Goal: Task Accomplishment & Management: Manage account settings

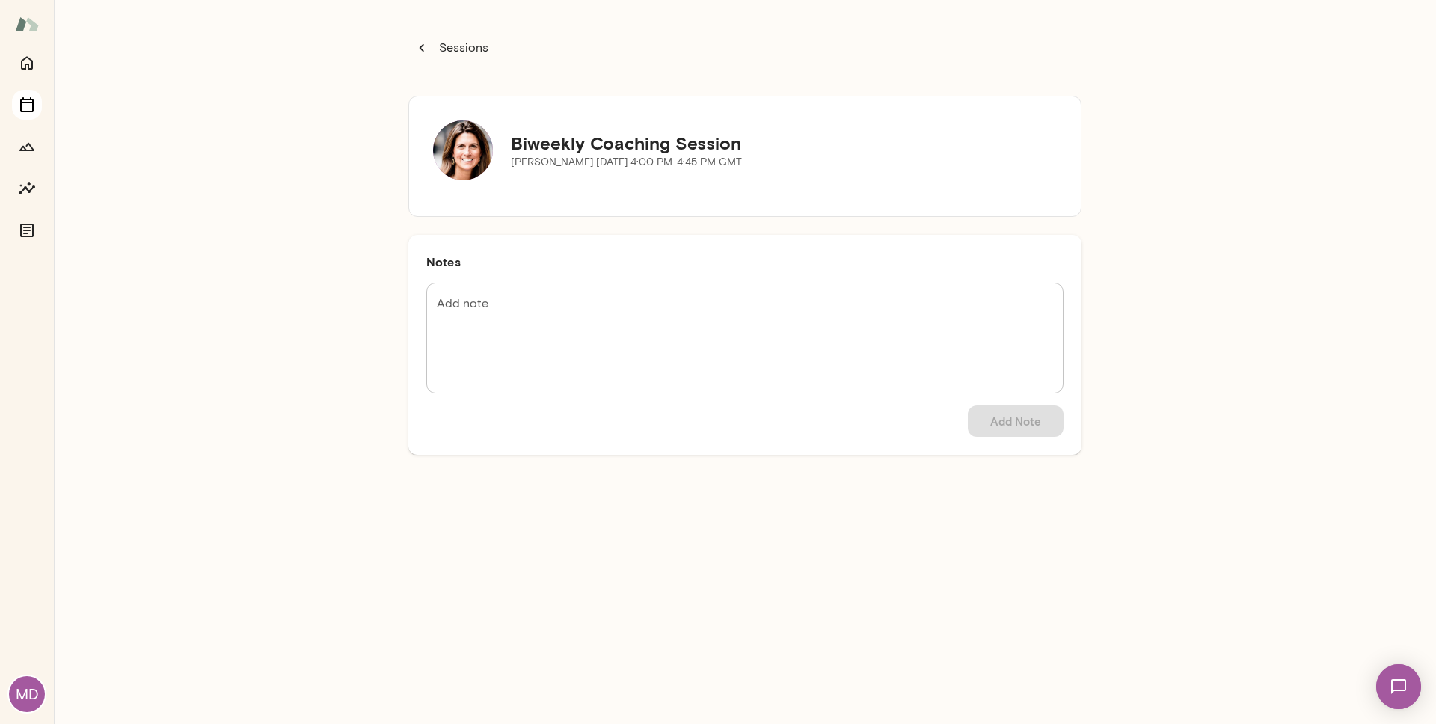
click at [29, 106] on icon "Sessions" at bounding box center [27, 105] width 18 height 18
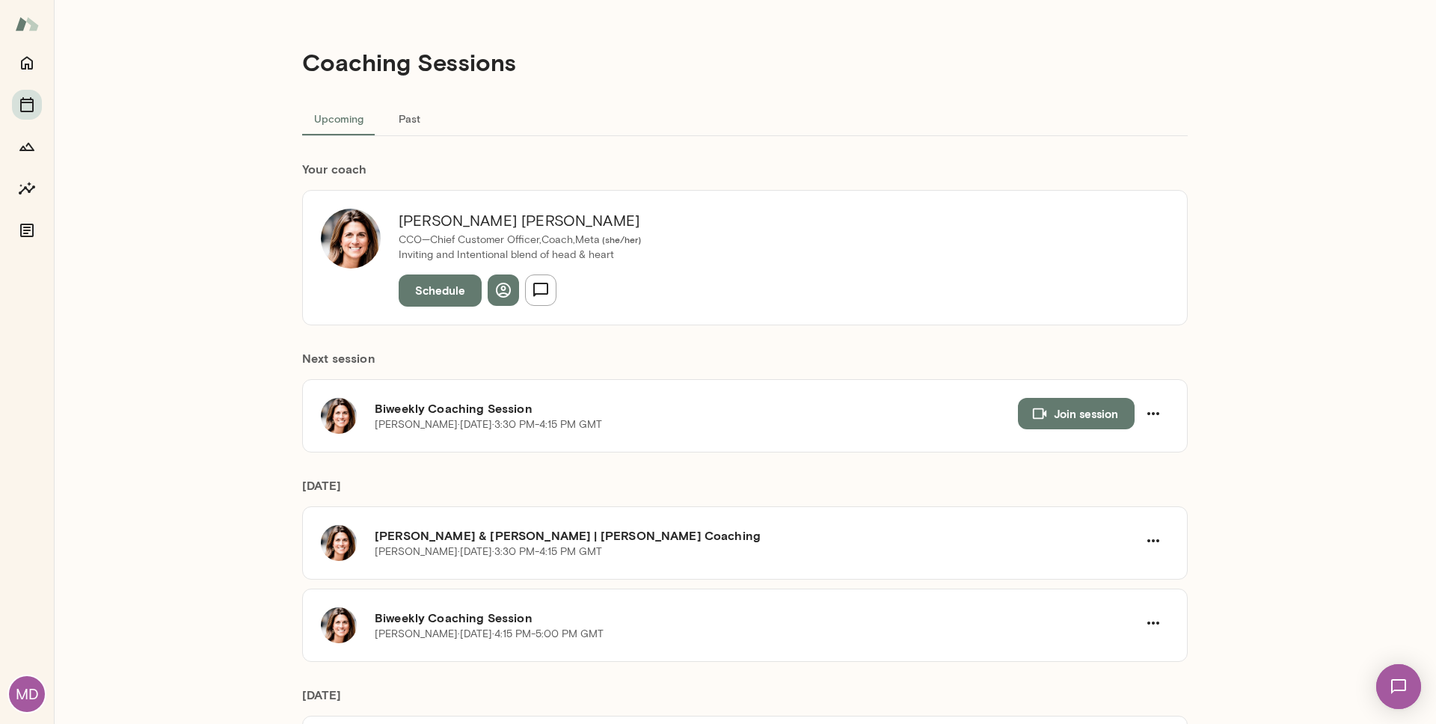
click at [1403, 675] on img at bounding box center [1398, 686] width 61 height 61
click at [1400, 679] on img at bounding box center [1398, 686] width 45 height 45
click at [1400, 679] on img at bounding box center [1398, 686] width 61 height 61
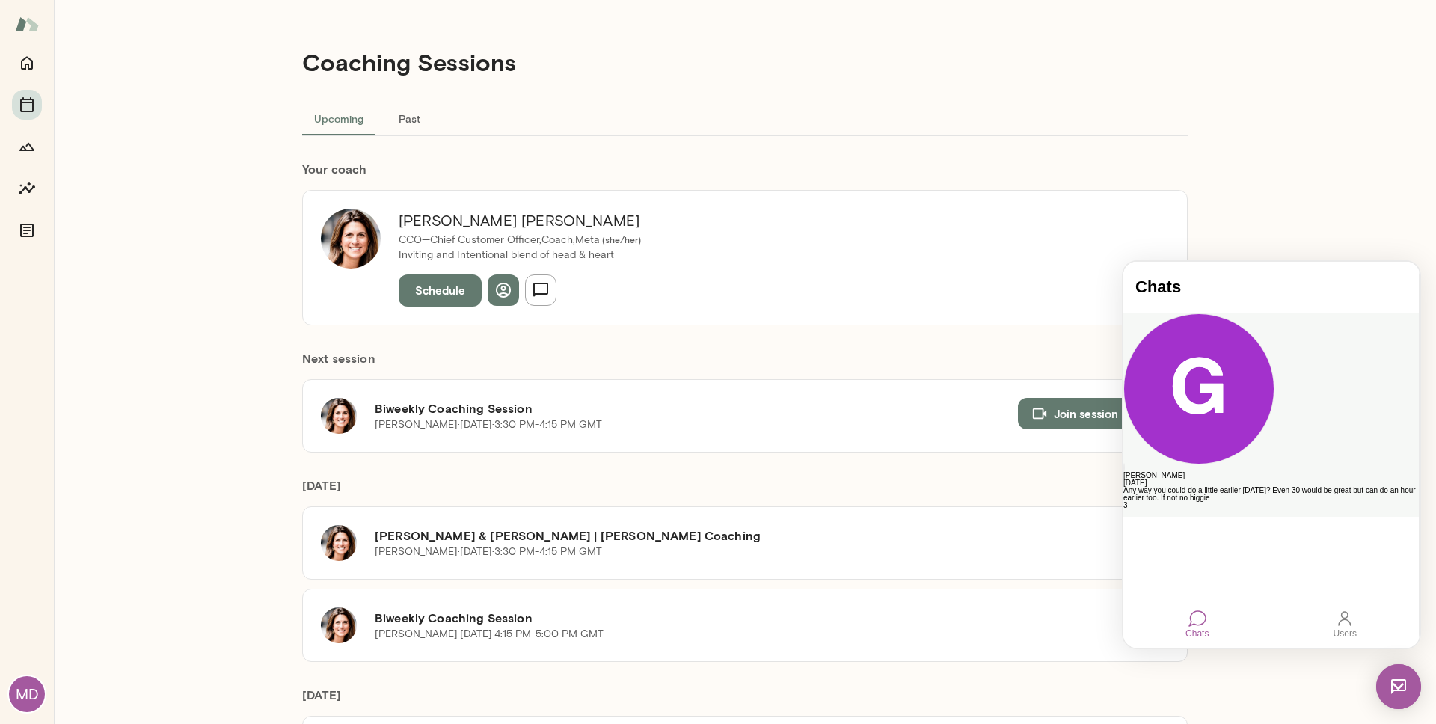
click at [1236, 487] on div "Any way you could do a little earlier Tuesday? Even 30 would be great but can d…" at bounding box center [1270, 494] width 295 height 15
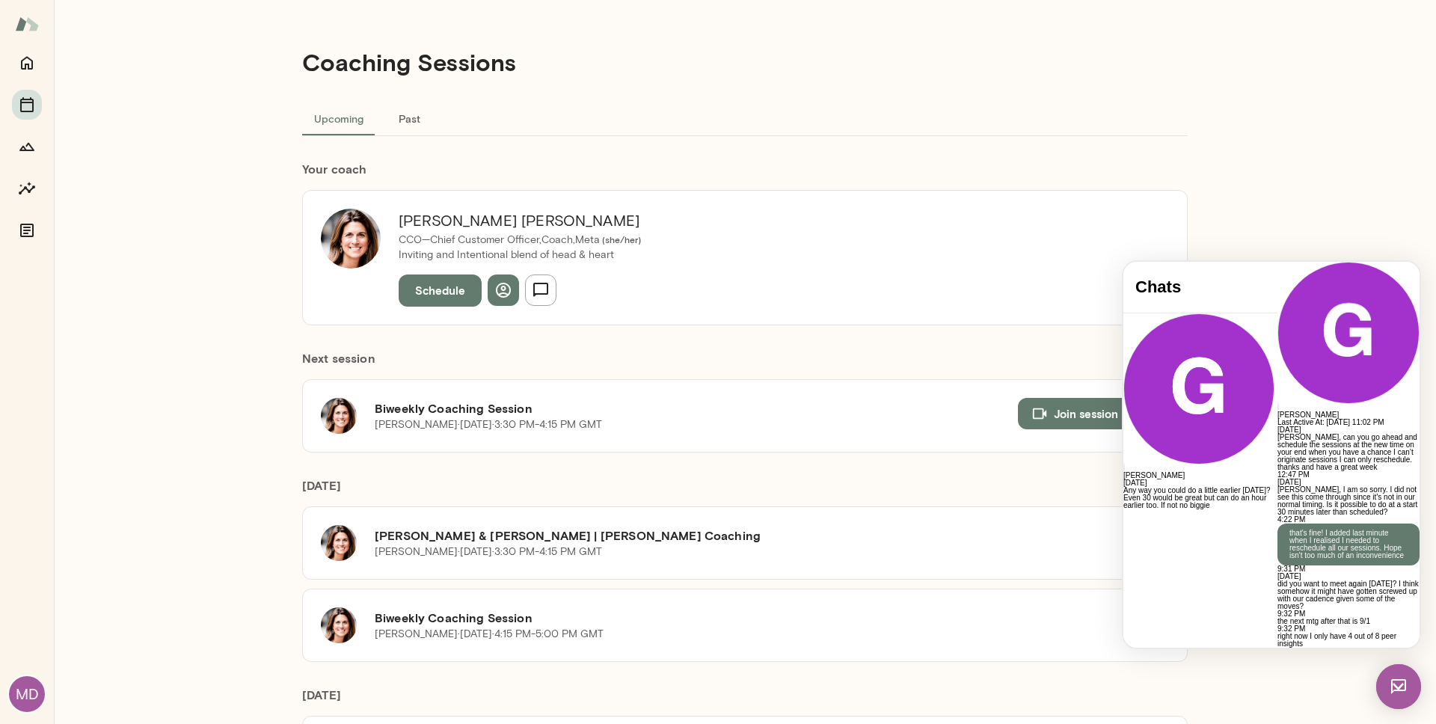
scroll to position [3214, 0]
click at [792, 421] on div "Gwen Throckmorton · Tue, Sep 2 · 3:30 PM-4:15 PM GMT" at bounding box center [696, 424] width 643 height 15
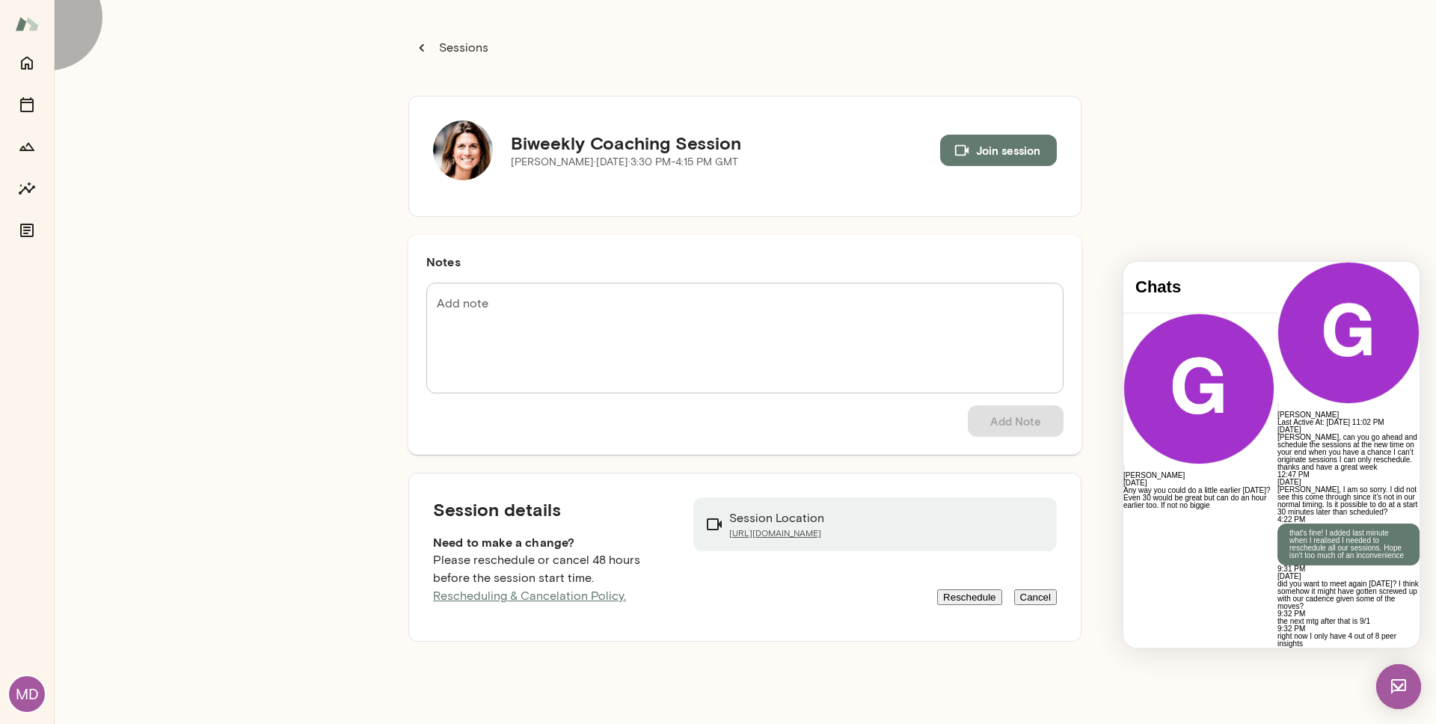
click at [937, 592] on button "Reschedule" at bounding box center [969, 597] width 64 height 16
click at [193, 259] on button "Reschedule session" at bounding box center [126, 242] width 133 height 31
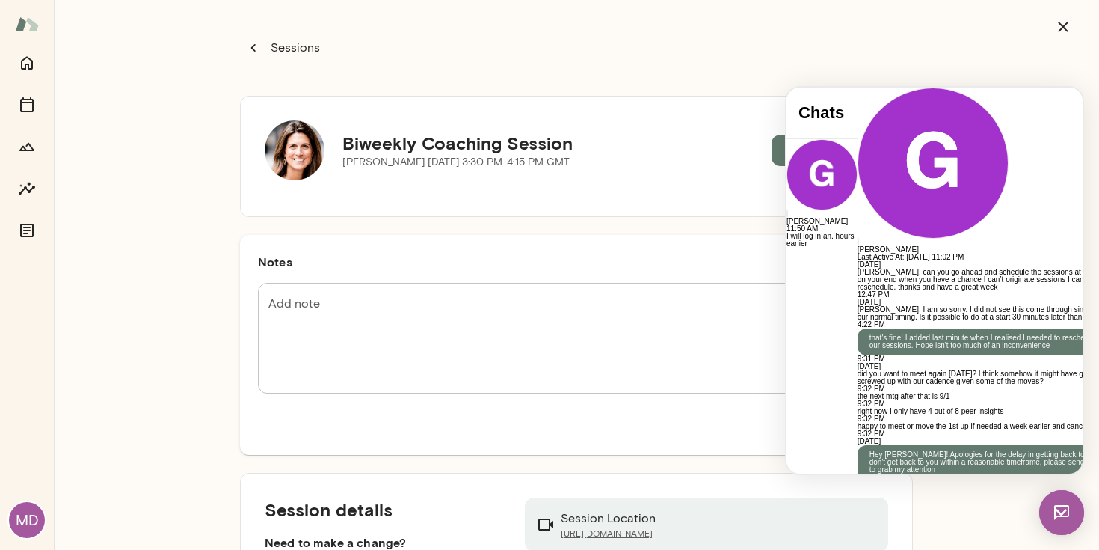
scroll to position [3299, 0]
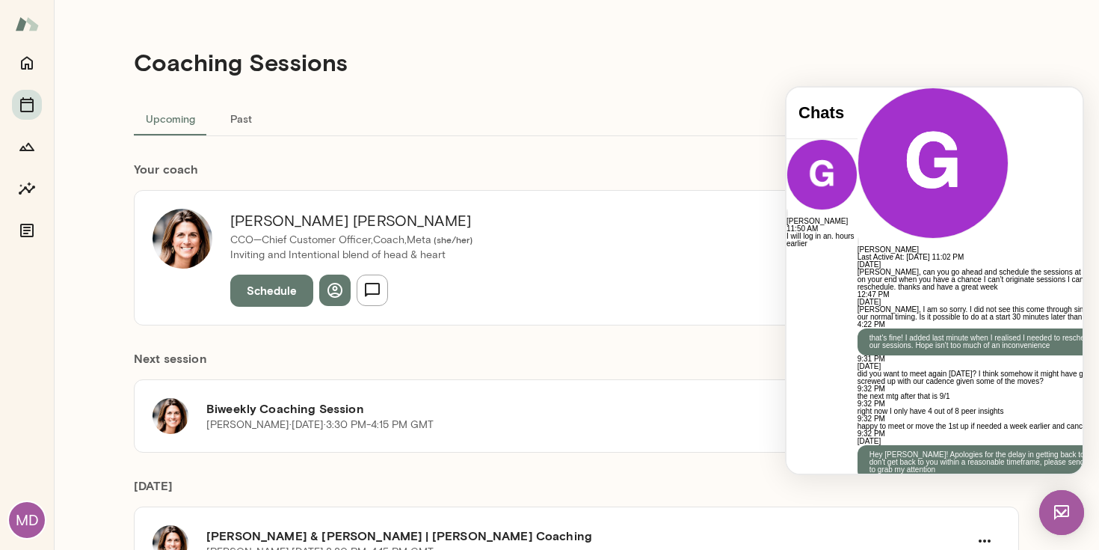
click at [30, 68] on icon "Home" at bounding box center [27, 63] width 12 height 13
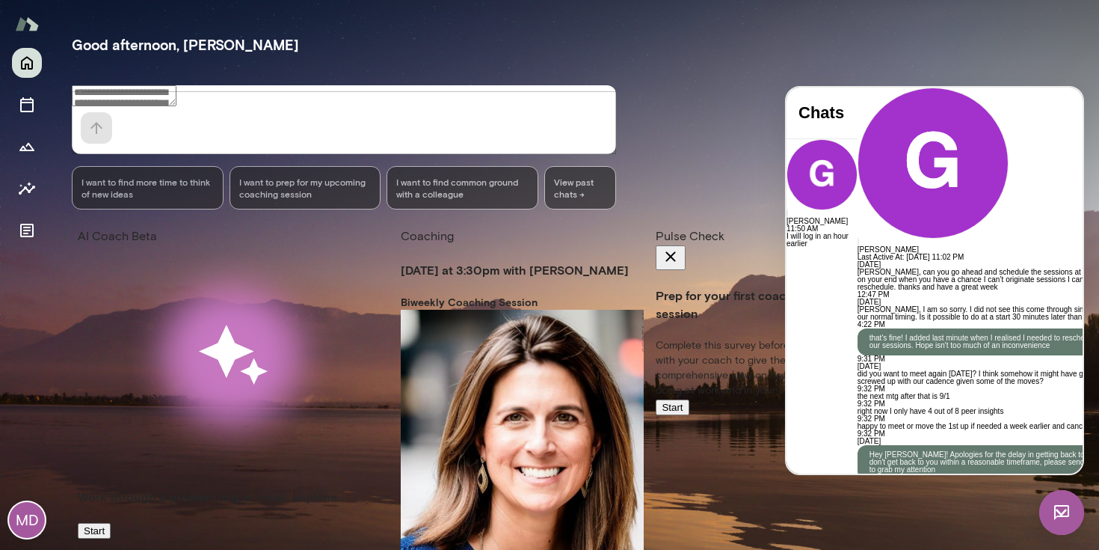
scroll to position [124, 0]
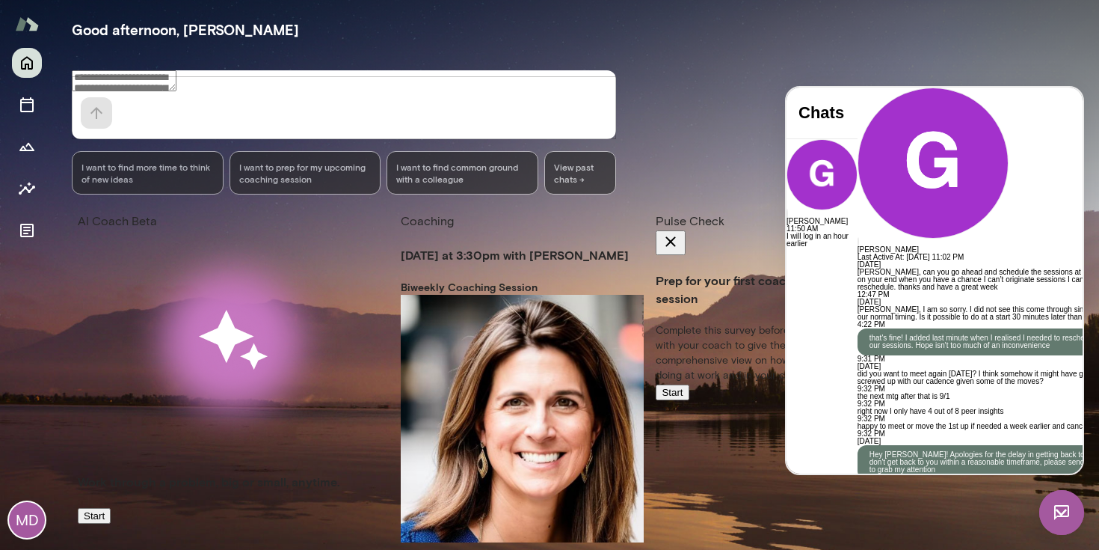
click at [862, 381] on div "Waiting on responses We'll keep you updated as responses come in." at bounding box center [894, 327] width 64 height 126
click at [1058, 101] on div "Gwen Throckmorton Last Active At: 1st Sep 2025, 11:02 PM" at bounding box center [993, 175] width 271 height 174
click at [862, 212] on div "Peer Insights" at bounding box center [894, 230] width 64 height 36
click at [862, 283] on h4 "Waiting on responses" at bounding box center [894, 282] width 64 height 36
click at [862, 408] on button "View status" at bounding box center [893, 400] width 63 height 16
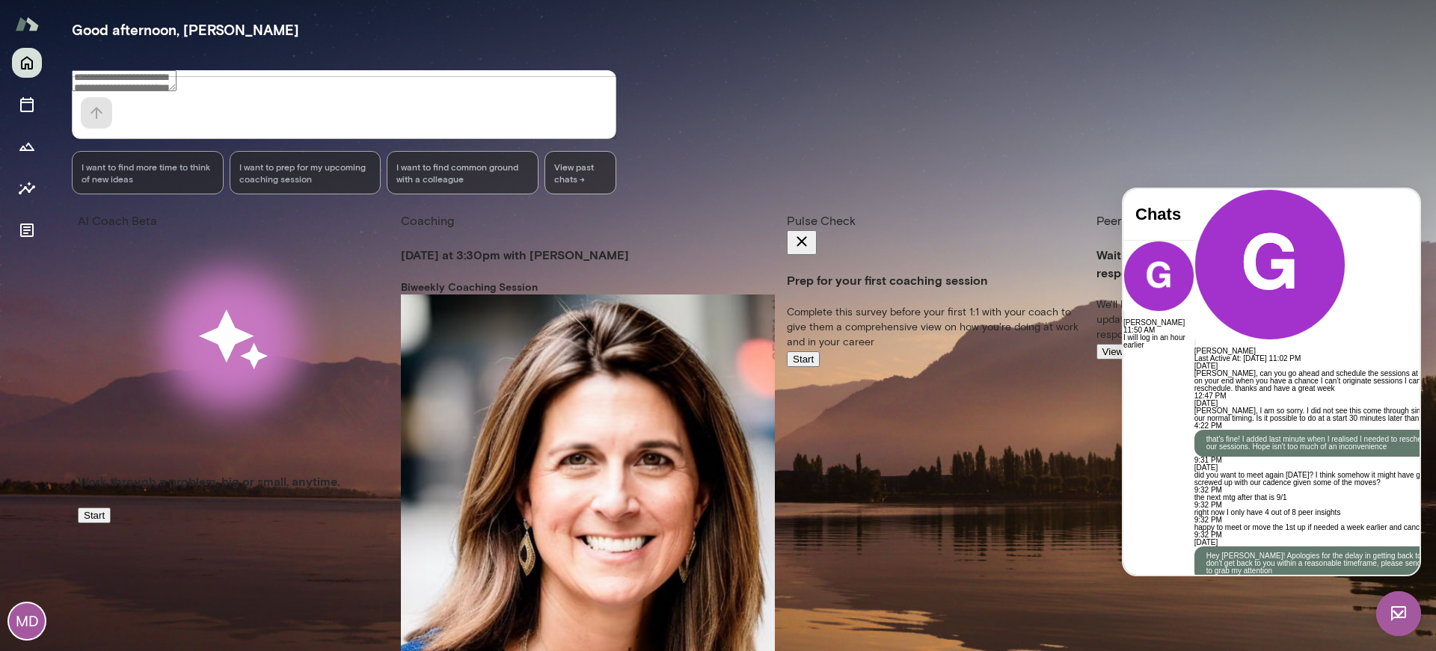
scroll to position [22, 0]
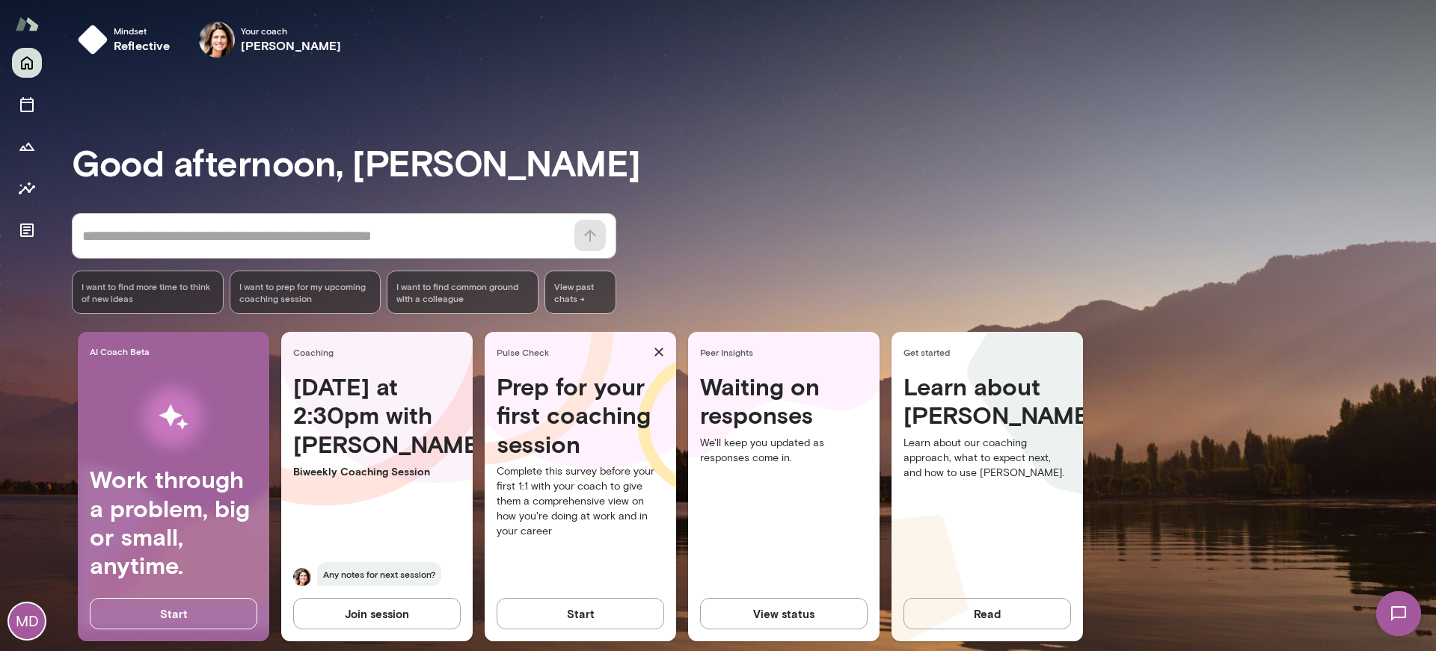
scroll to position [3, 0]
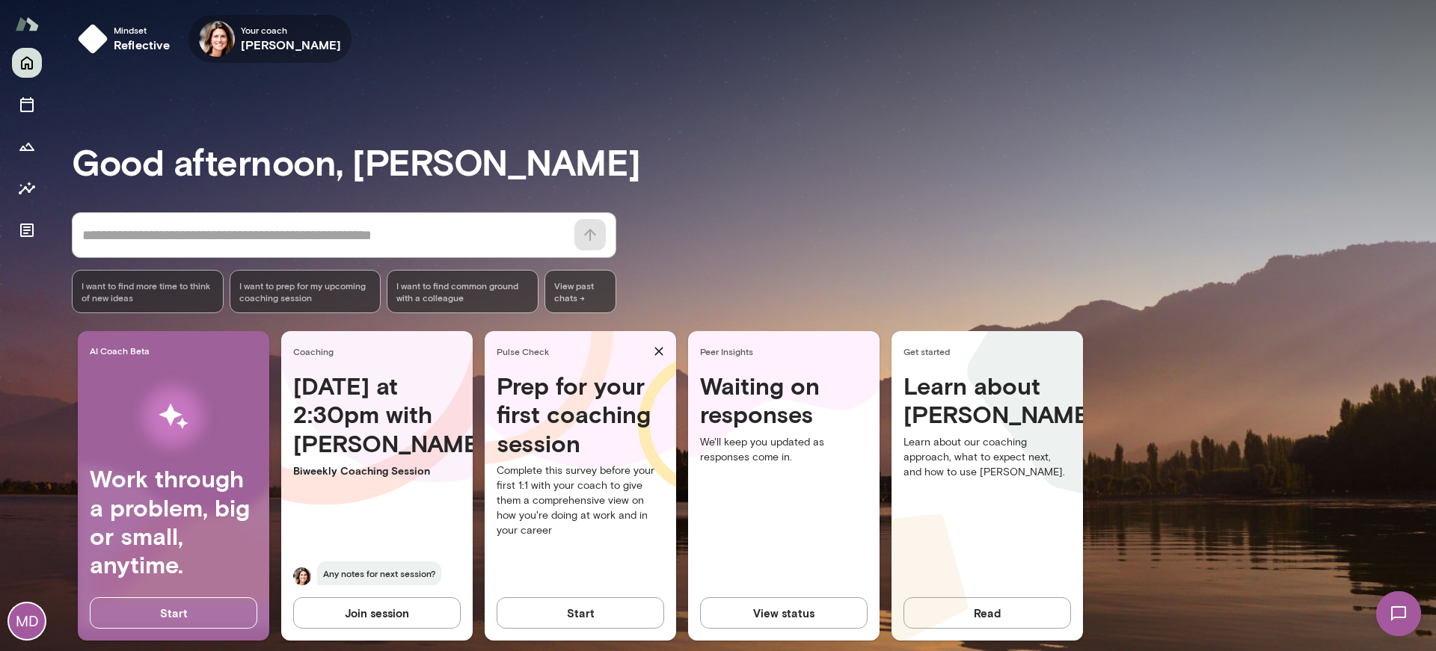
click at [215, 34] on img at bounding box center [217, 39] width 36 height 36
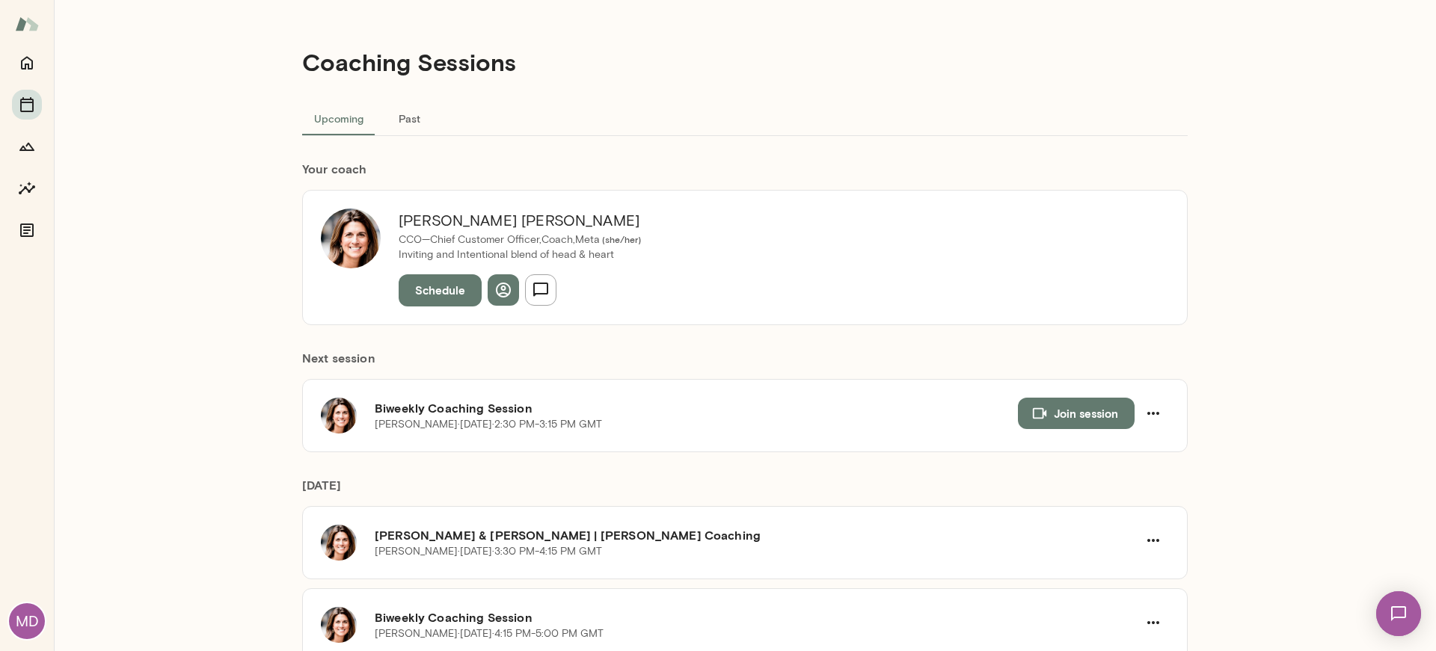
click at [606, 237] on span "( she/her )" at bounding box center [620, 239] width 41 height 10
